Goal: Task Accomplishment & Management: Complete application form

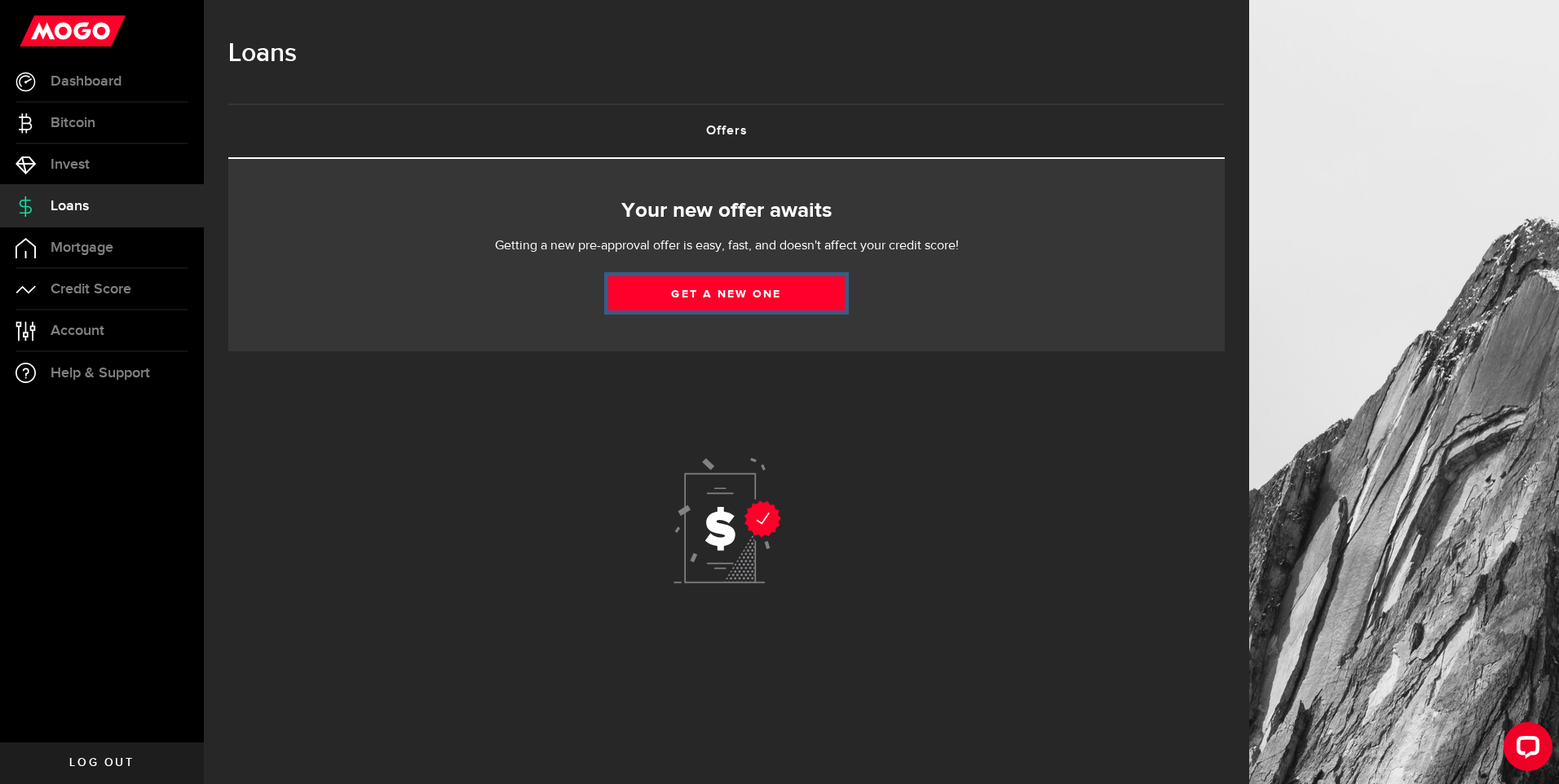
drag, startPoint x: 1310, startPoint y: 220, endPoint x: 726, endPoint y: 291, distance: 588.3
click at [726, 291] on link "Get a new one" at bounding box center [726, 293] width 236 height 34
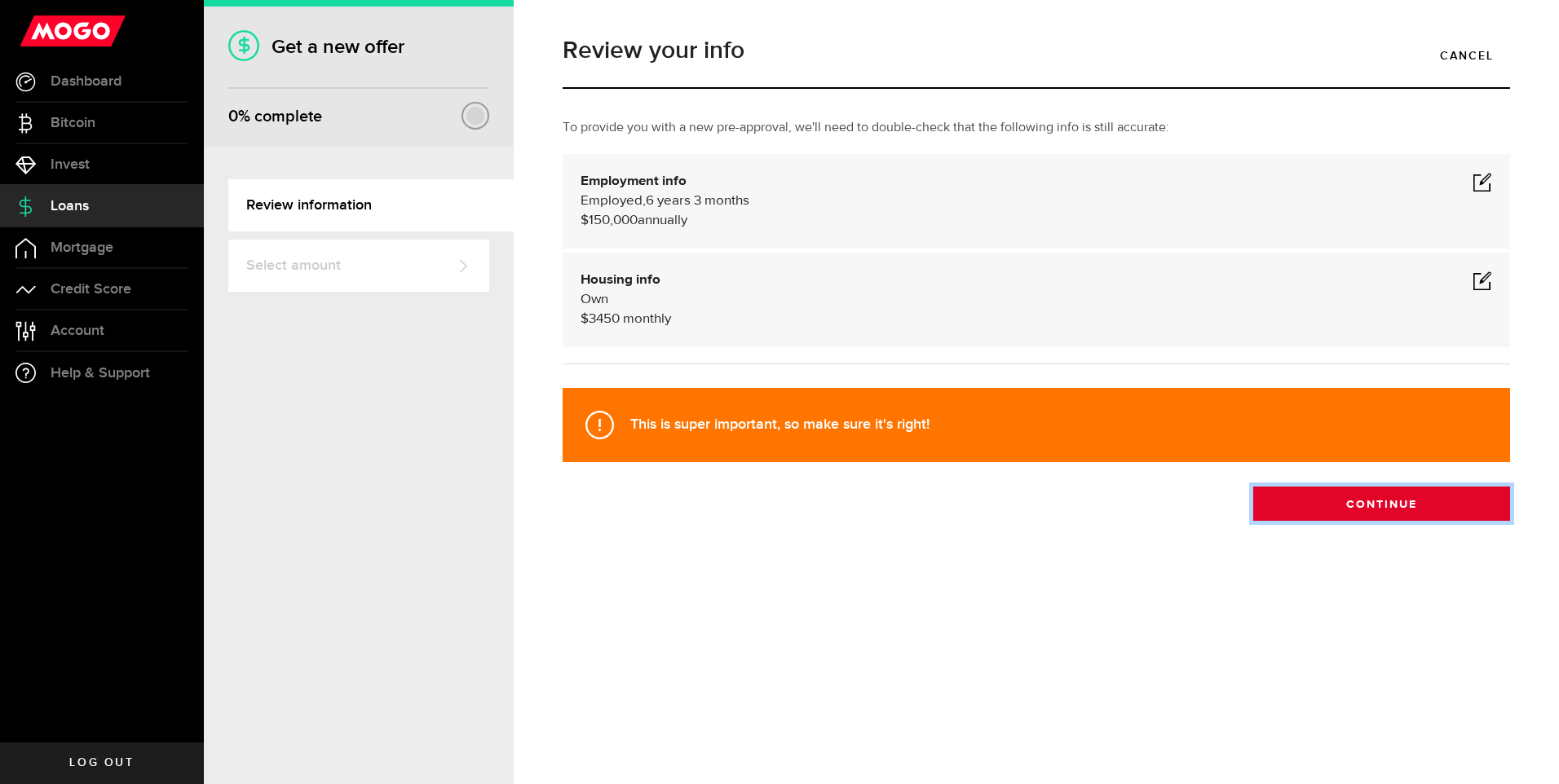
click at [1372, 504] on button "Continue" at bounding box center [1382, 504] width 257 height 34
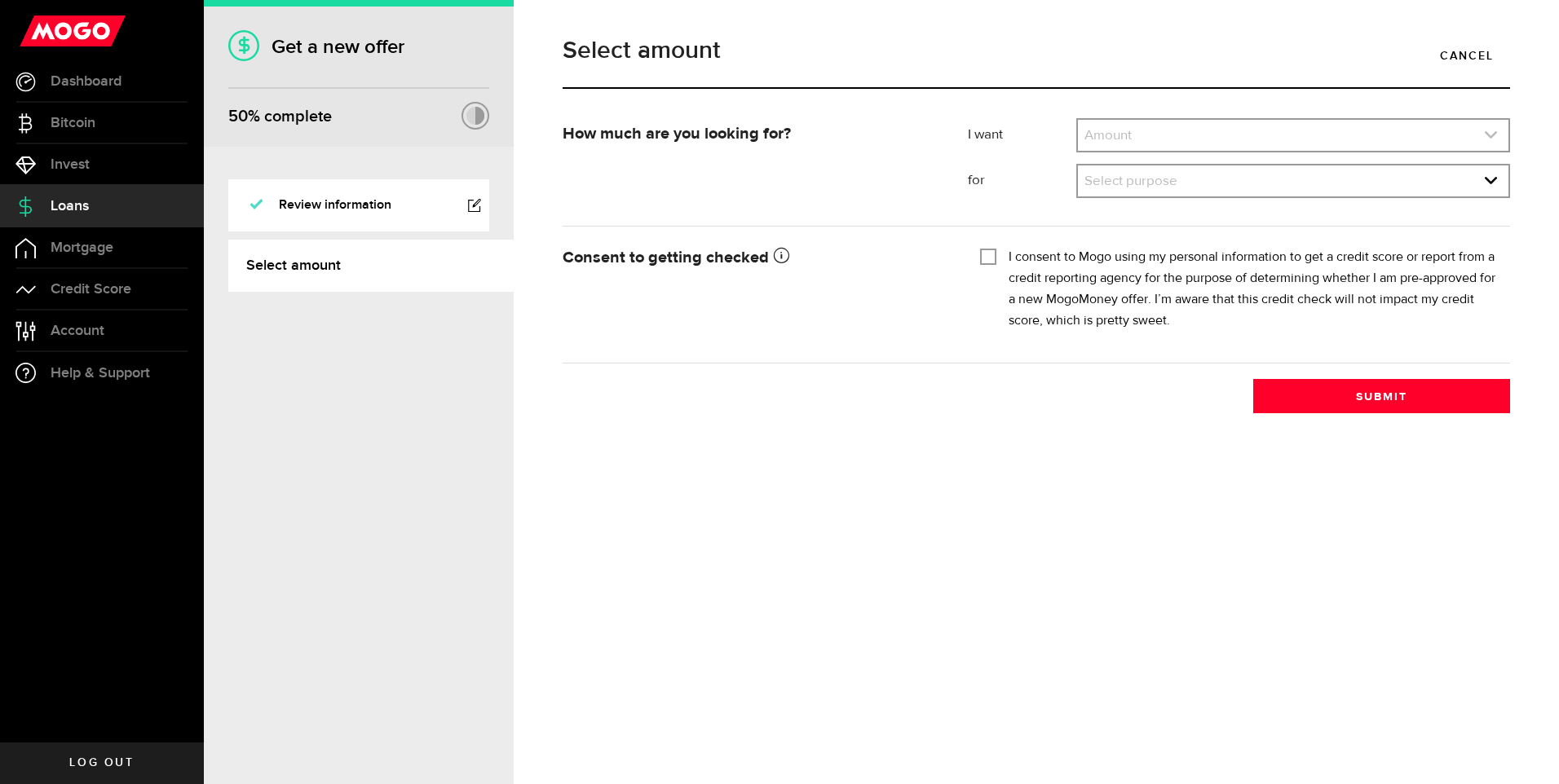
click at [1493, 134] on icon "expand select" at bounding box center [1490, 134] width 14 height 14
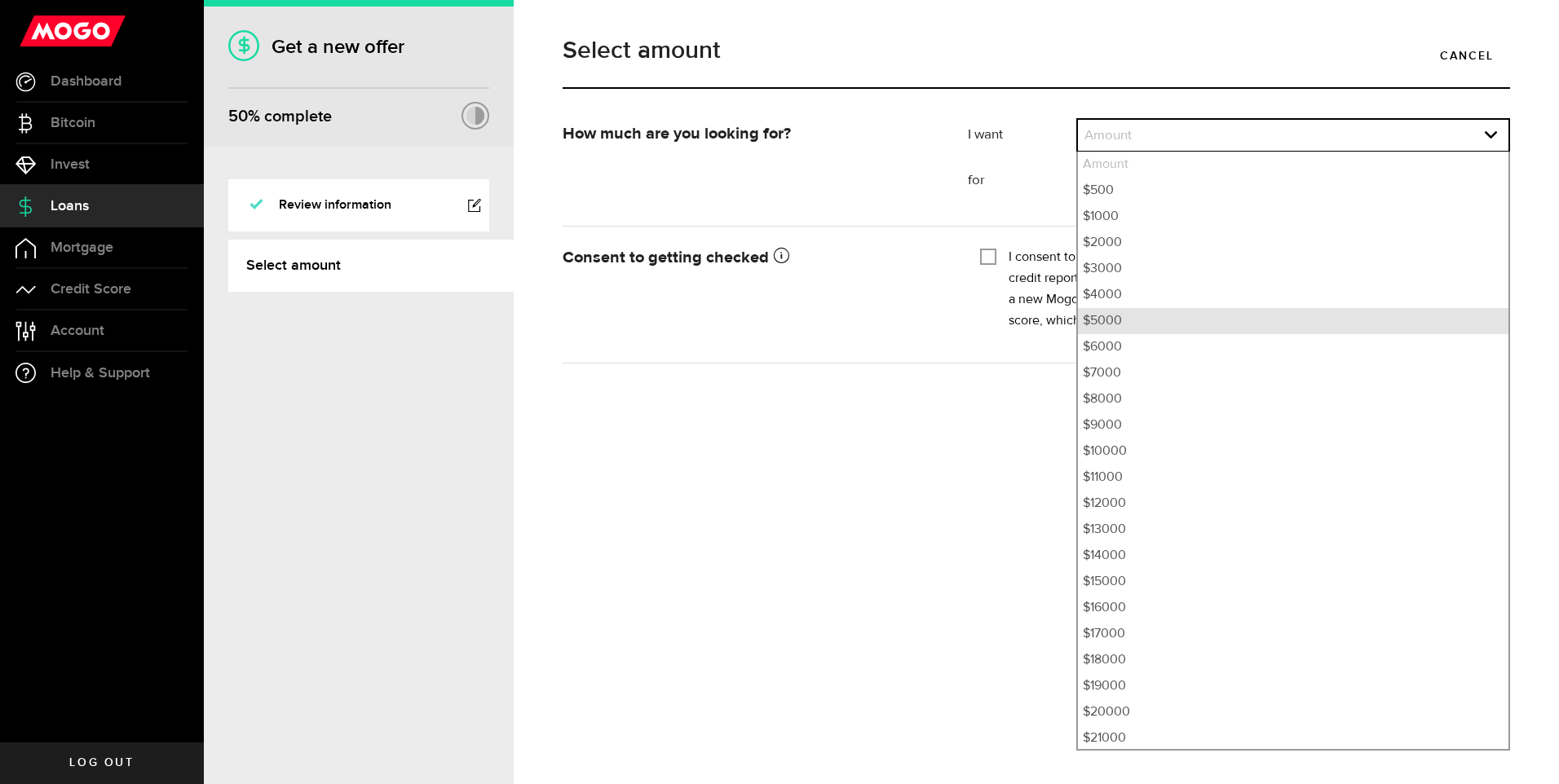
click at [1151, 323] on li "$5000" at bounding box center [1292, 320] width 430 height 26
select select "5000"
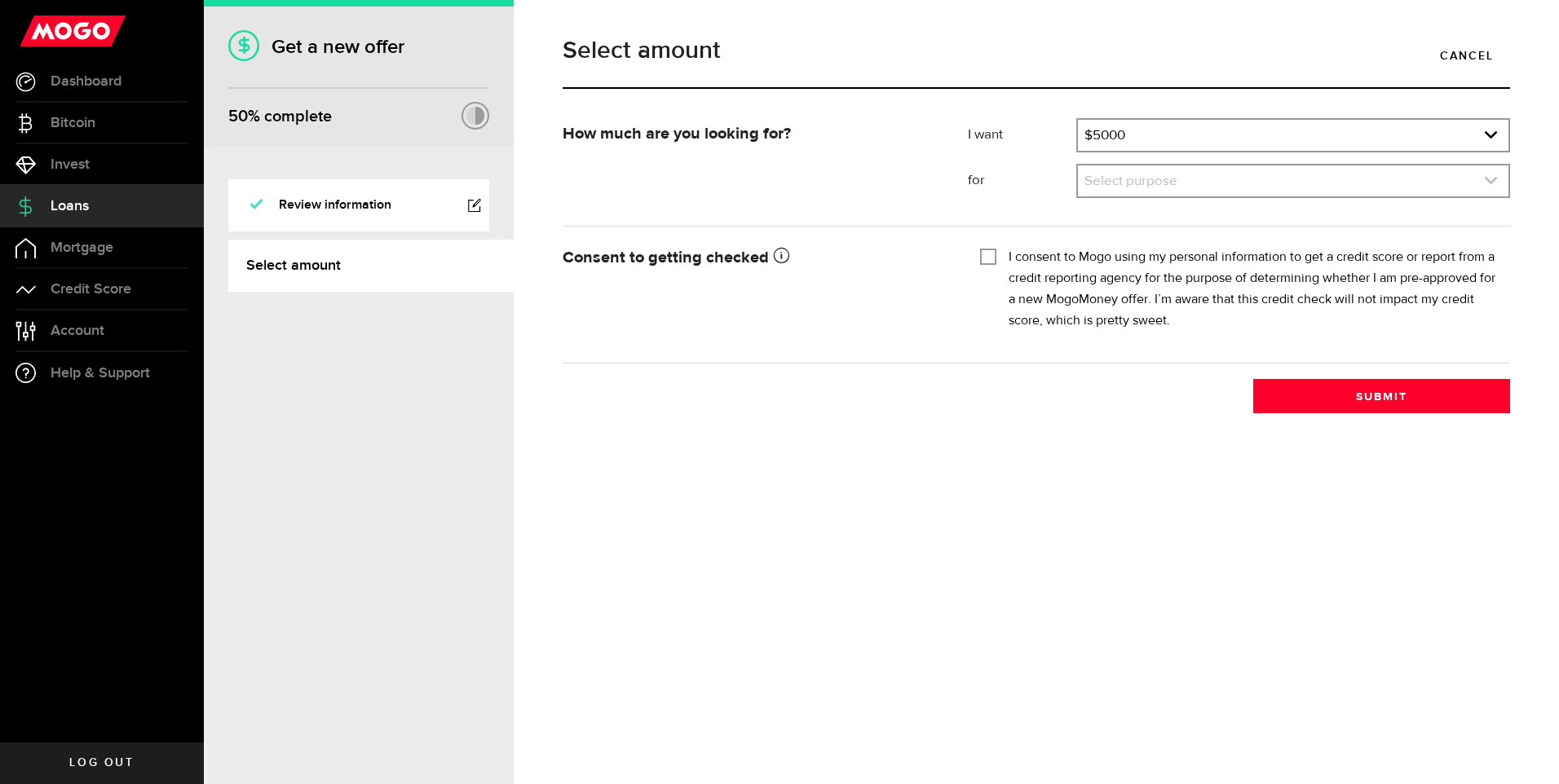
click at [1493, 183] on use "expand select" at bounding box center [1491, 180] width 13 height 7
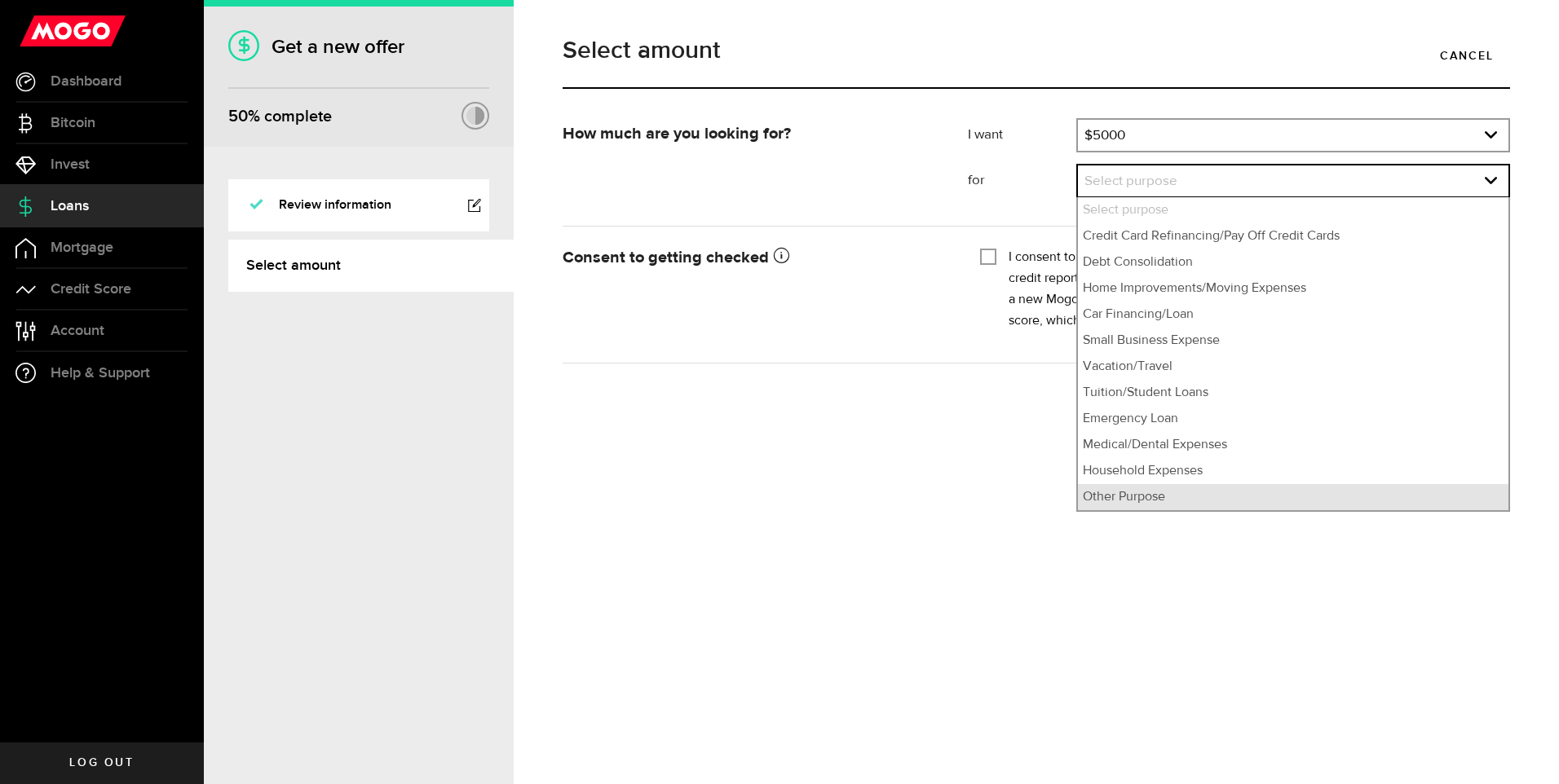
click at [1143, 501] on li "Other Purpose" at bounding box center [1292, 497] width 430 height 26
select select "Other Purpose"
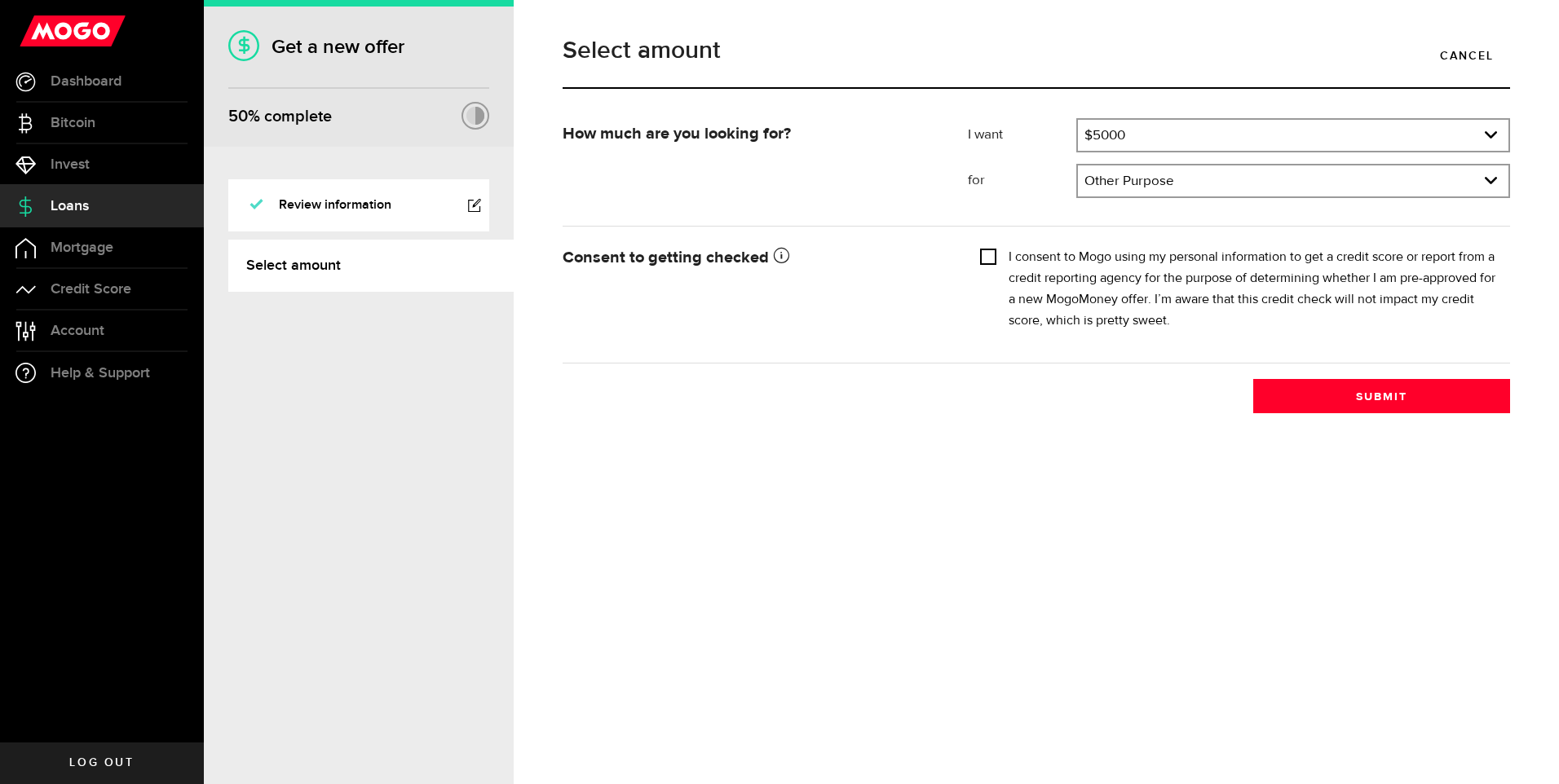
click at [986, 253] on input "I consent to Mogo using my personal information to get a credit score or report…" at bounding box center [988, 255] width 16 height 16
checkbox input "true"
click at [1407, 393] on button "Submit" at bounding box center [1382, 397] width 257 height 34
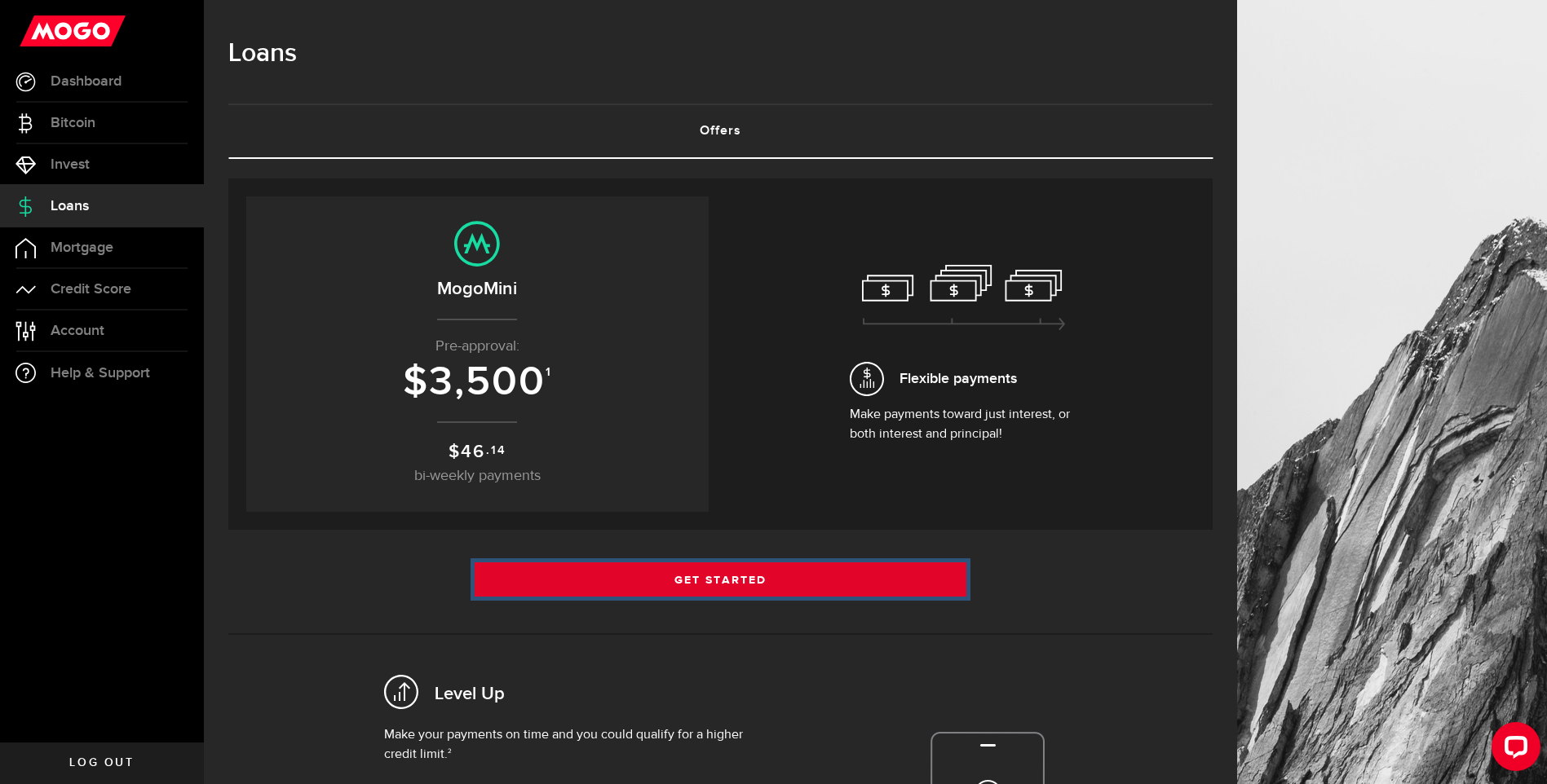
click at [720, 578] on link "Get Started" at bounding box center [721, 579] width 493 height 34
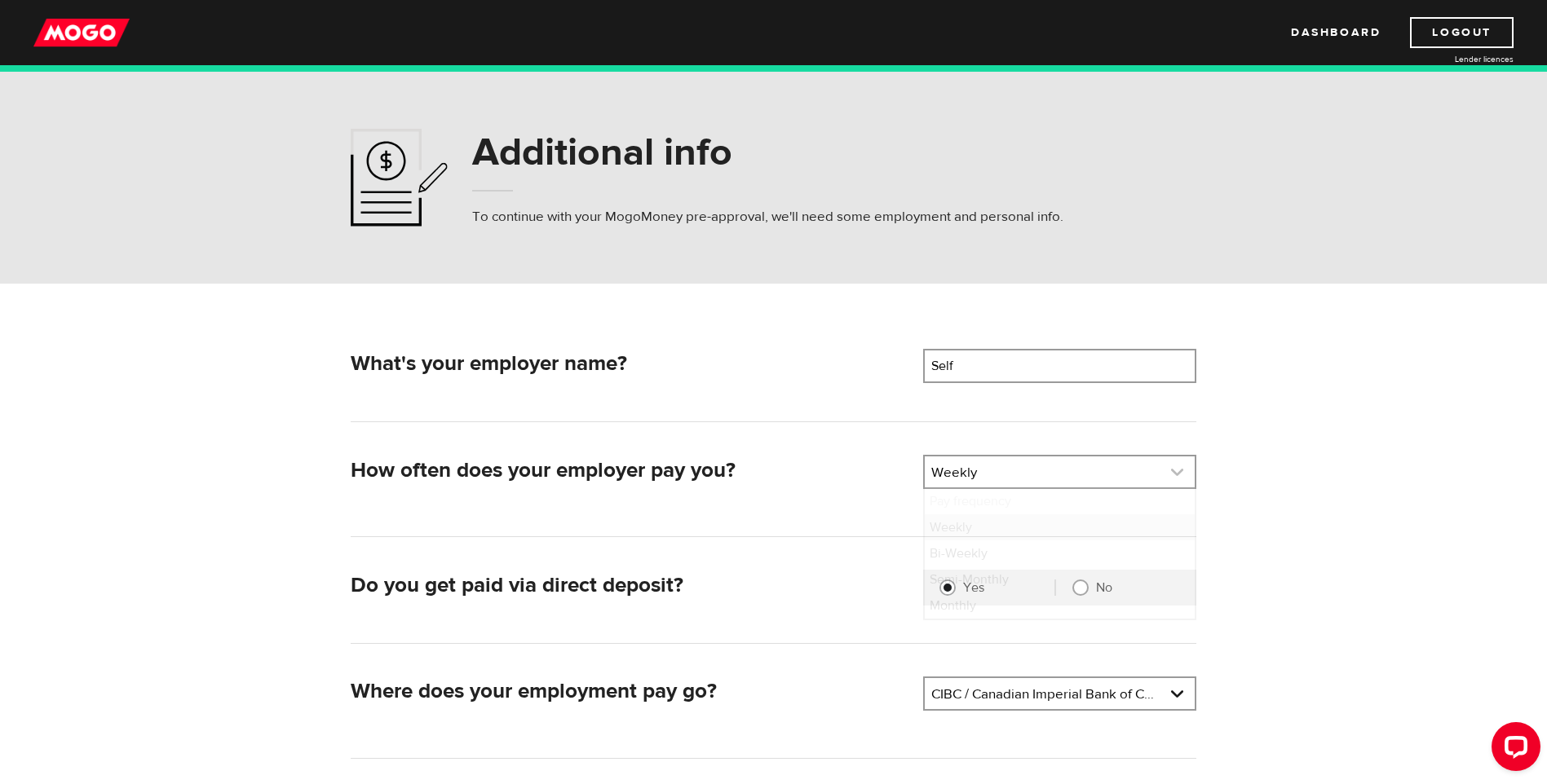
click at [1177, 472] on link at bounding box center [1060, 472] width 270 height 31
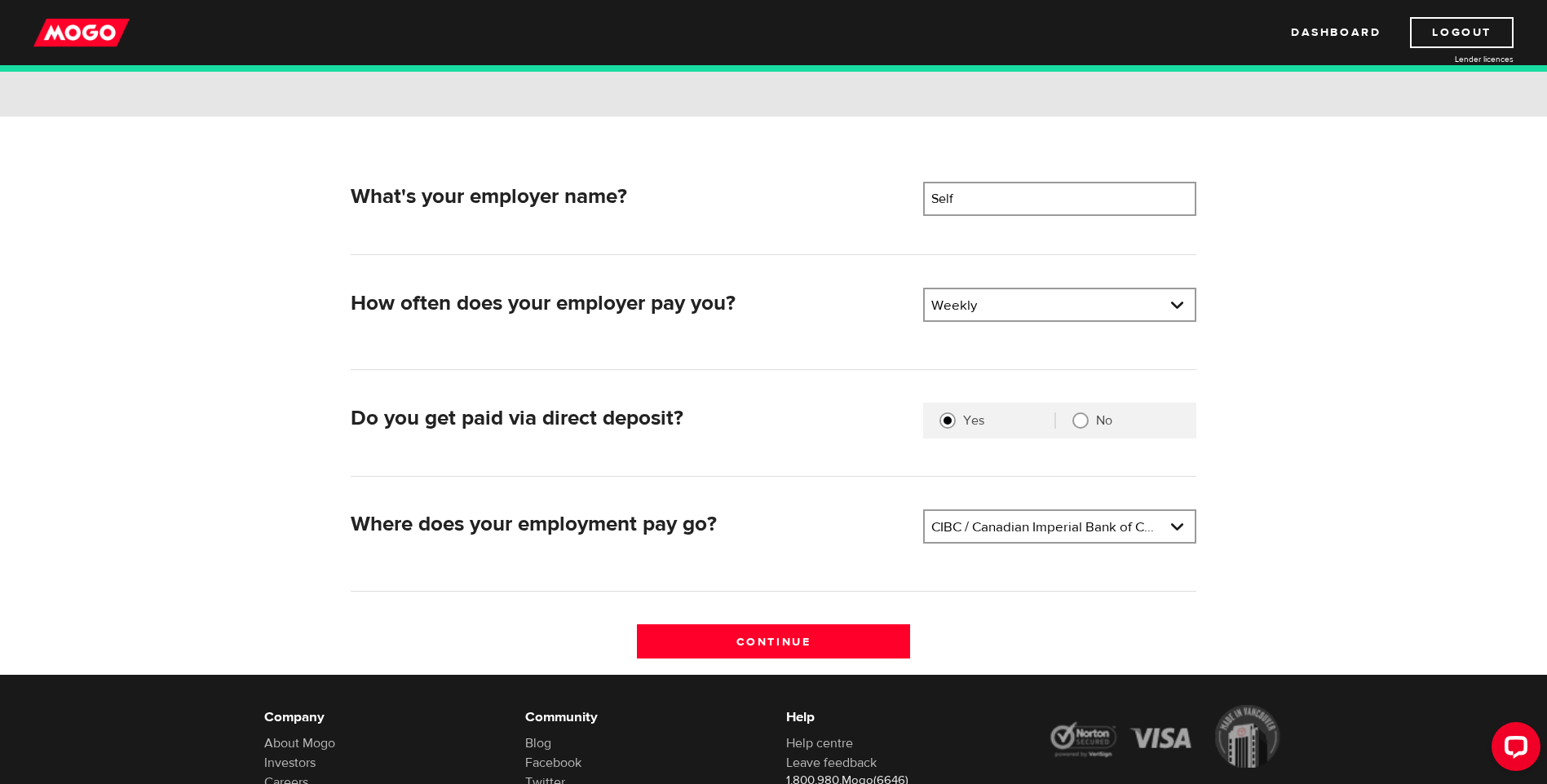
scroll to position [244, 0]
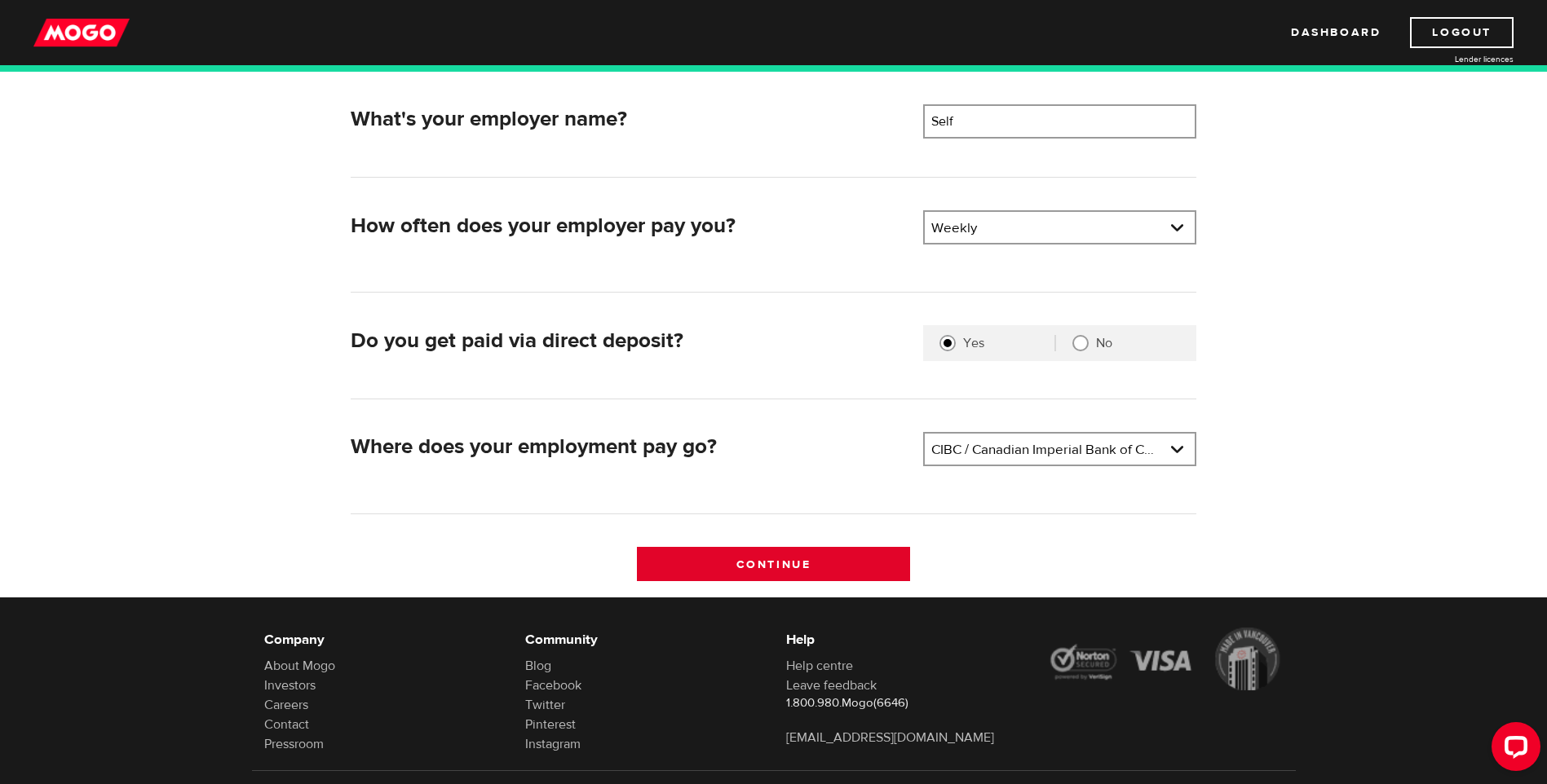
click at [790, 565] on input "Continue" at bounding box center [774, 564] width 274 height 34
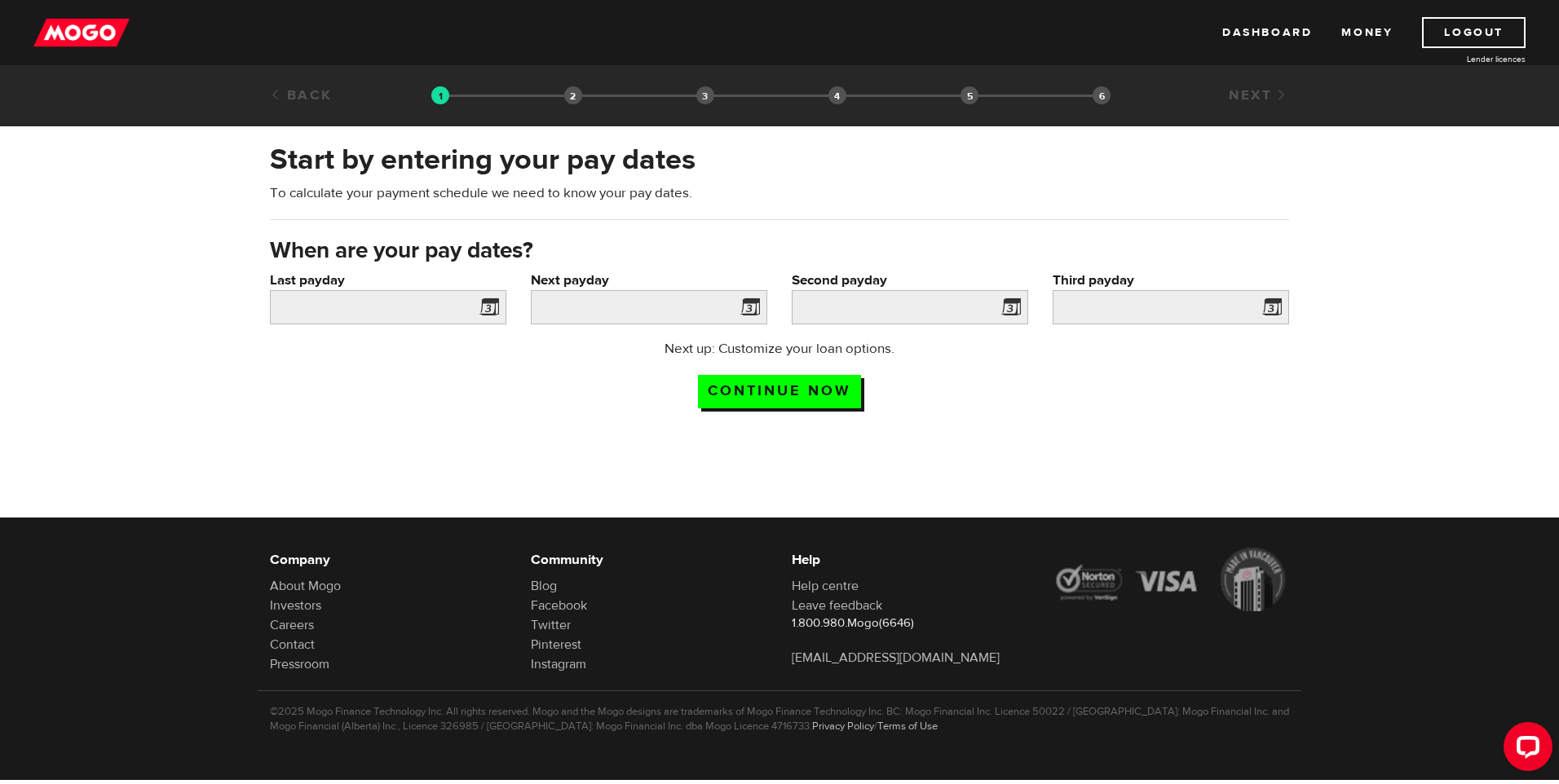
click at [489, 304] on span at bounding box center [485, 310] width 24 height 26
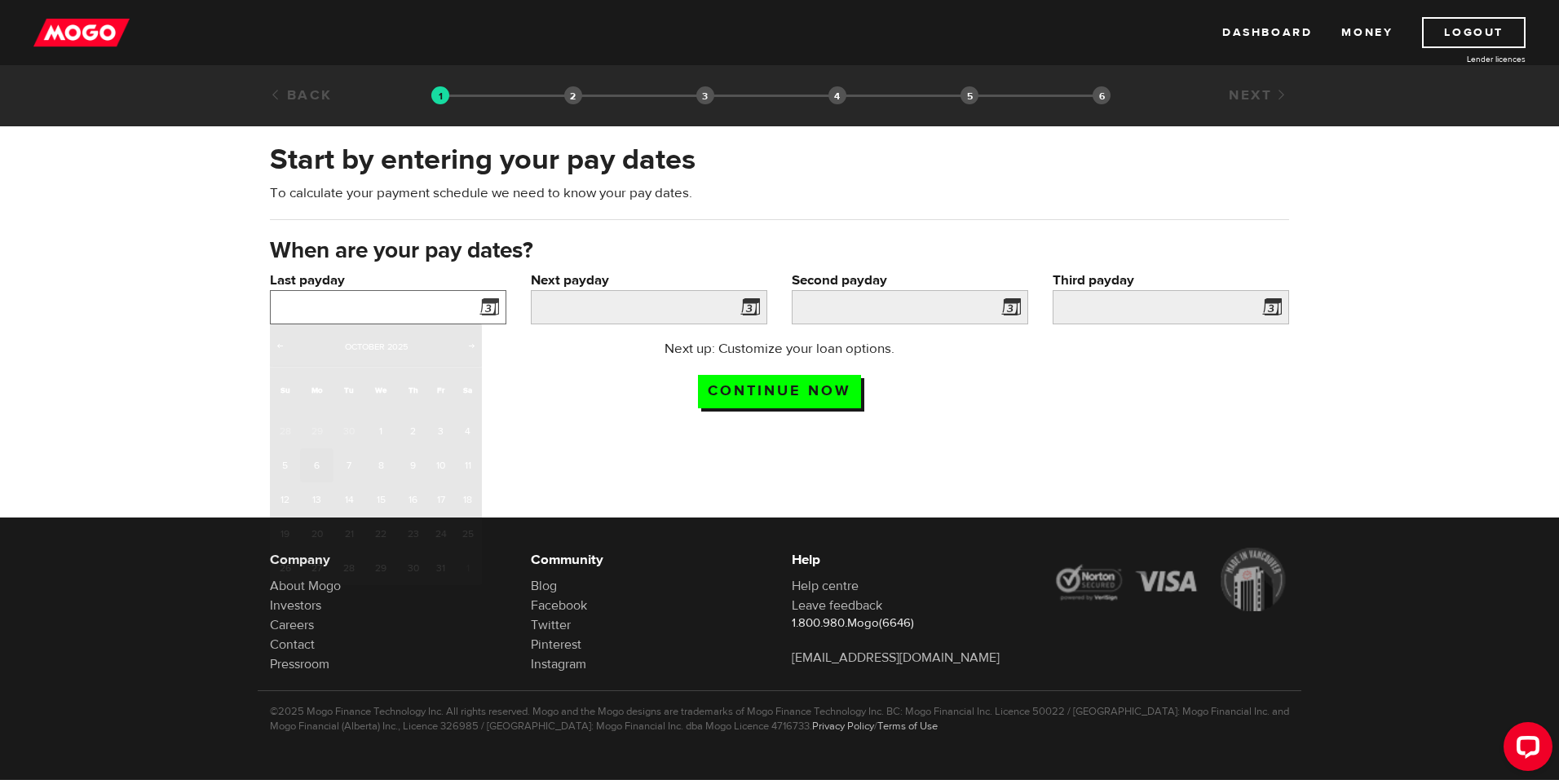
click at [304, 307] on input "Last payday" at bounding box center [387, 308] width 236 height 34
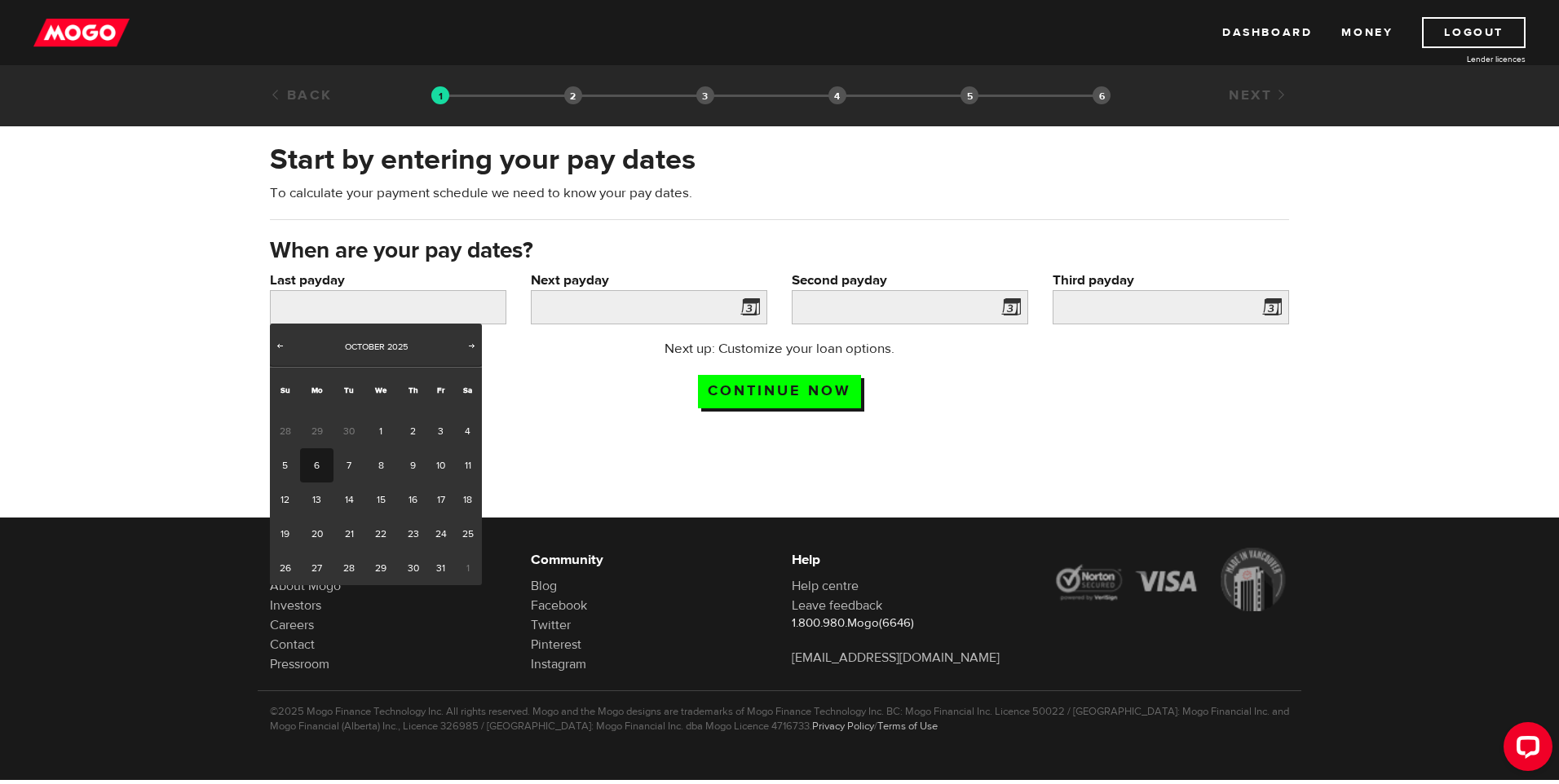
click at [1421, 331] on div "Start by entering your pay dates To calculate your payment schedule we need to …" at bounding box center [780, 281] width 1559 height 313
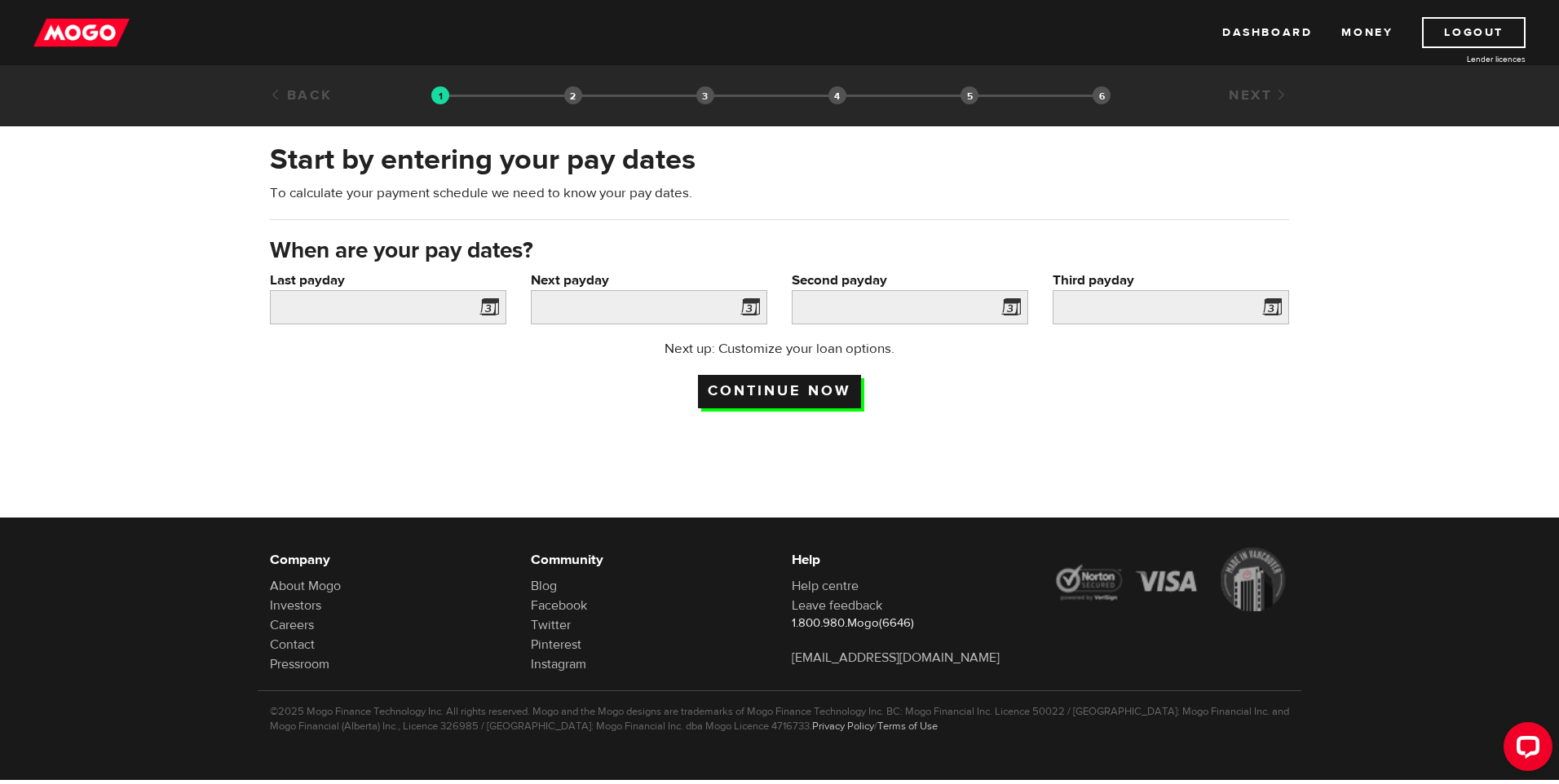
click at [759, 394] on input "Continue now" at bounding box center [780, 391] width 163 height 33
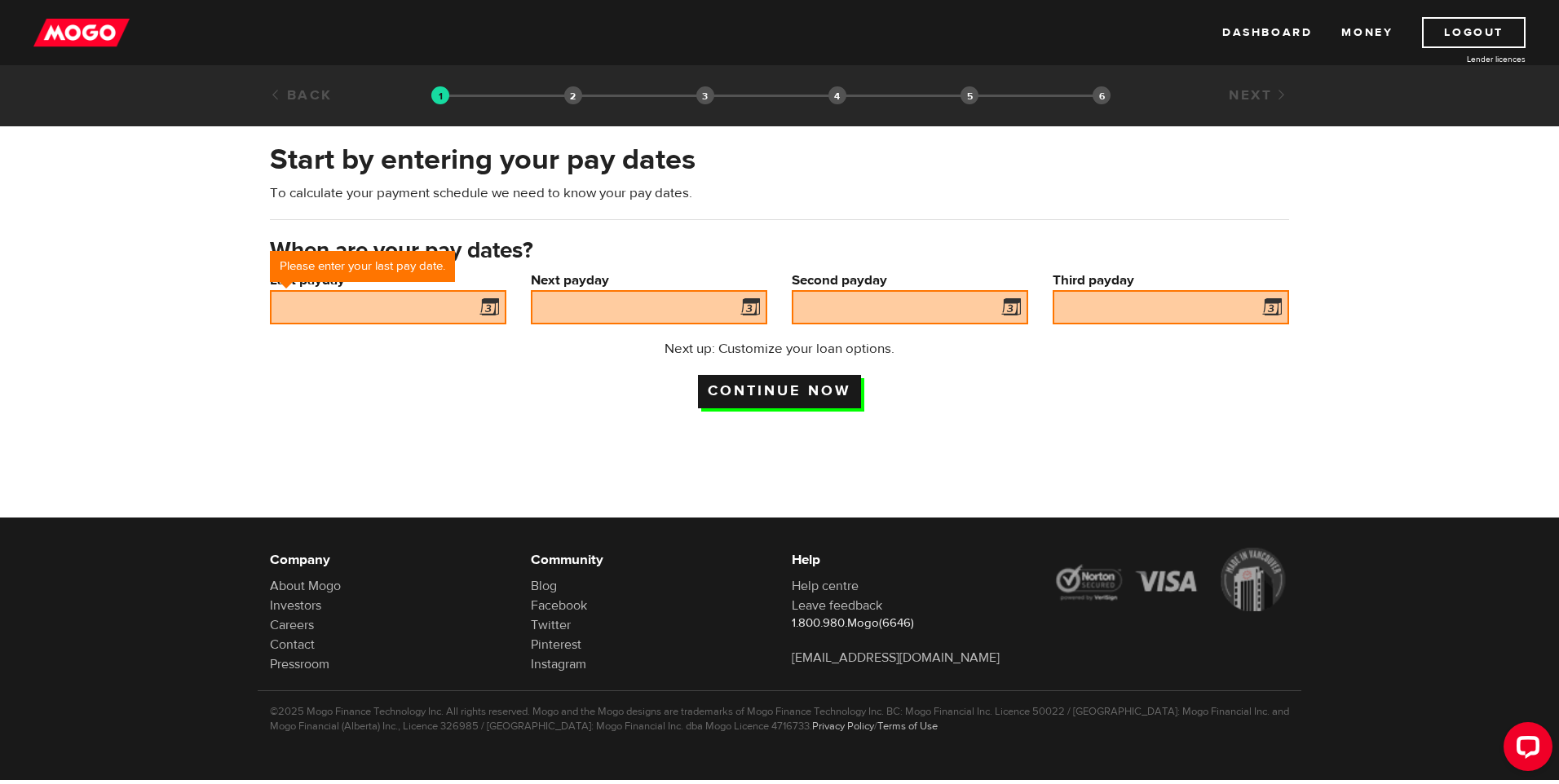
click at [759, 394] on input "Continue now" at bounding box center [780, 391] width 163 height 33
click at [1488, 30] on link "Logout" at bounding box center [1473, 33] width 103 height 31
